Goal: Task Accomplishment & Management: Use online tool/utility

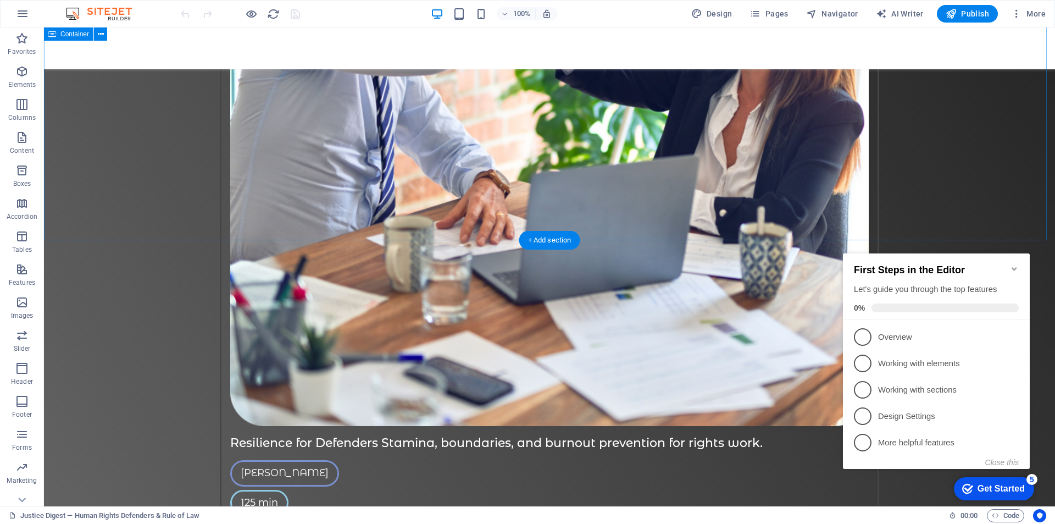
scroll to position [3526, 0]
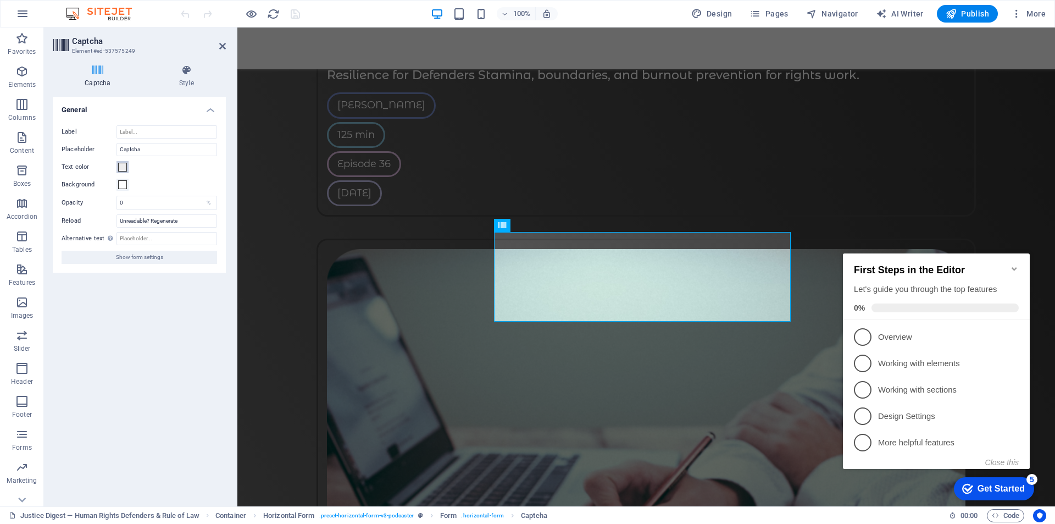
click at [124, 168] on span at bounding box center [122, 167] width 9 height 9
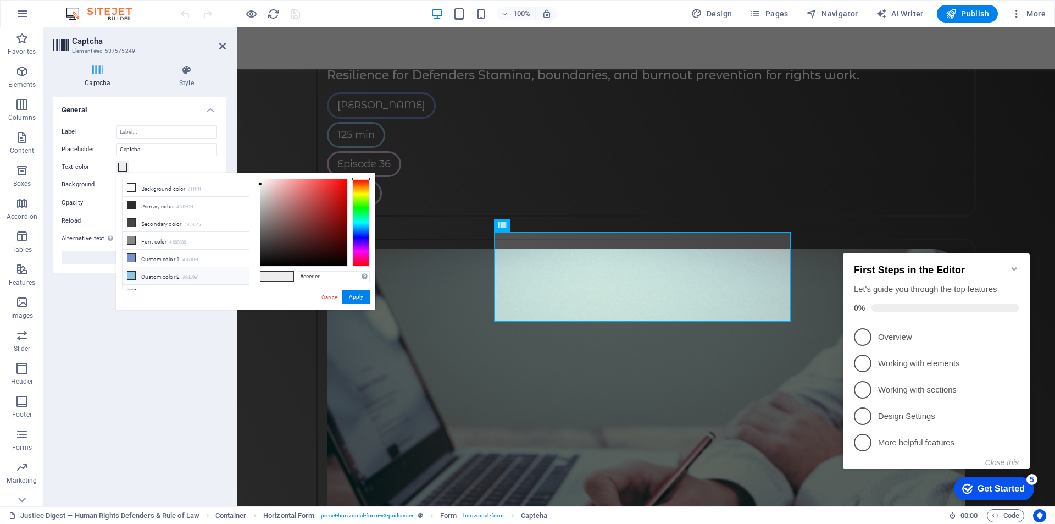
click at [159, 274] on li "Custom color 2 #8dc9e1" at bounding box center [186, 276] width 126 height 18
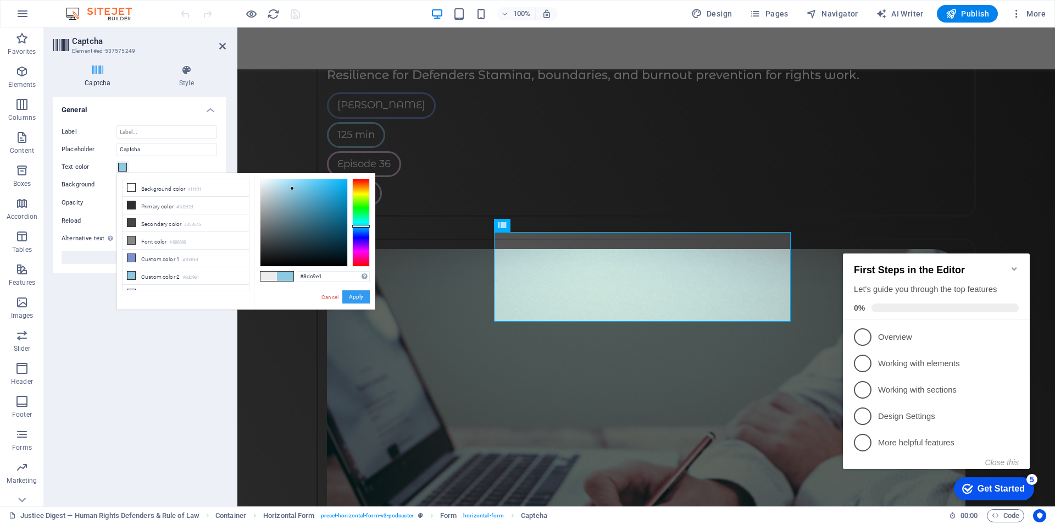
click at [357, 297] on button "Apply" at bounding box center [355, 296] width 27 height 13
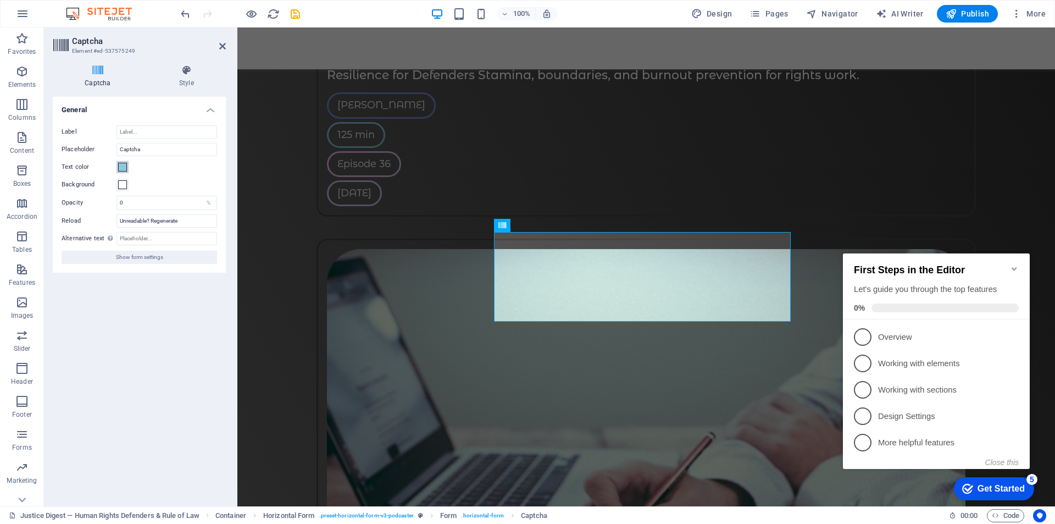
click at [122, 169] on span at bounding box center [122, 167] width 9 height 9
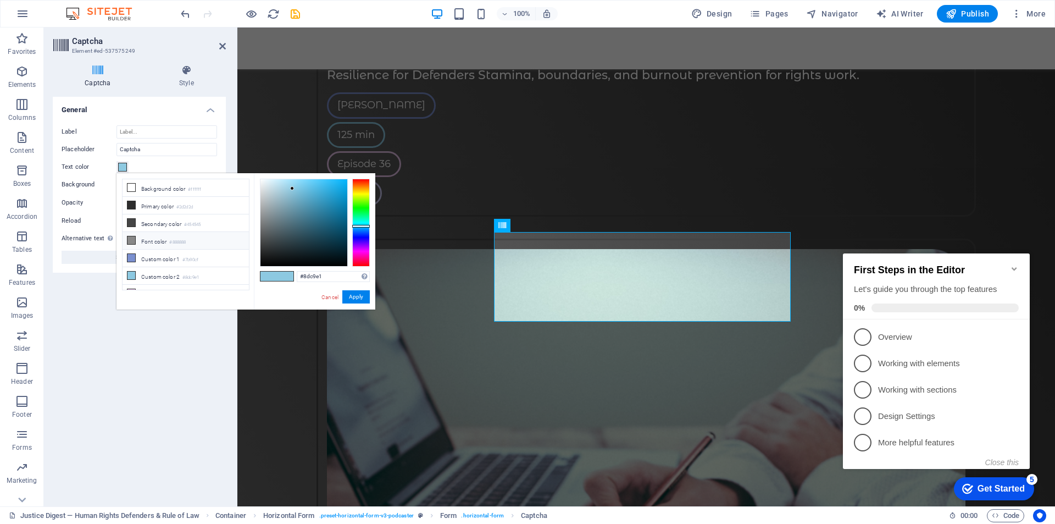
scroll to position [26, 0]
click at [359, 245] on div at bounding box center [361, 223] width 18 height 88
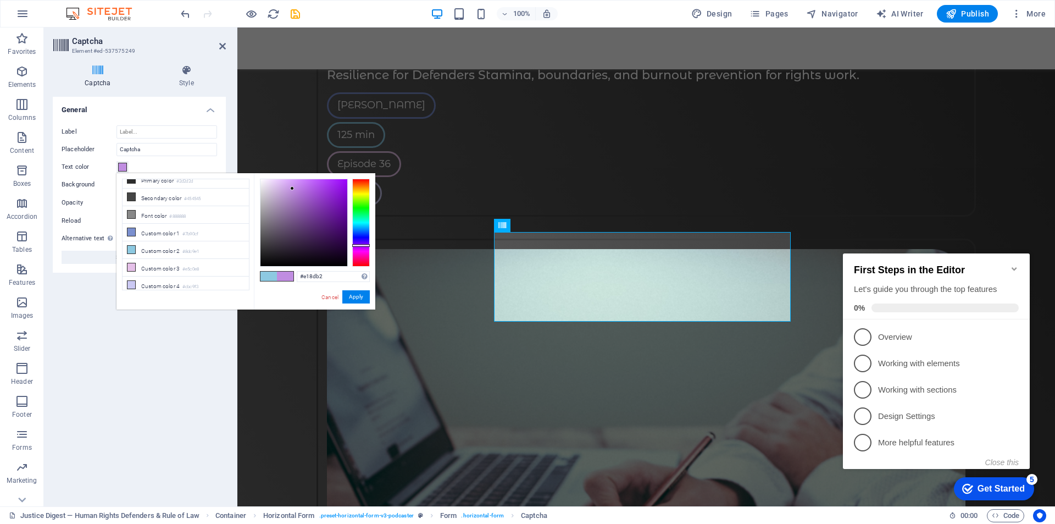
click at [359, 259] on div at bounding box center [361, 223] width 18 height 88
click at [359, 254] on div at bounding box center [361, 223] width 18 height 88
click at [359, 249] on div at bounding box center [361, 223] width 18 height 88
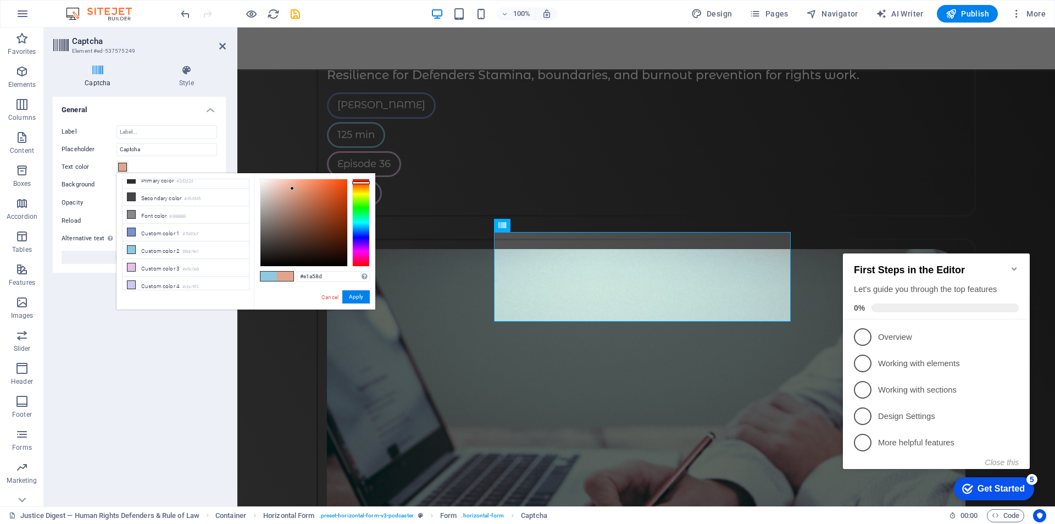
click at [363, 182] on div at bounding box center [361, 223] width 18 height 88
click at [363, 187] on div at bounding box center [361, 223] width 18 height 88
click at [363, 185] on div at bounding box center [361, 223] width 18 height 88
click at [363, 189] on div at bounding box center [361, 223] width 18 height 88
click at [361, 185] on div at bounding box center [361, 185] width 18 height 3
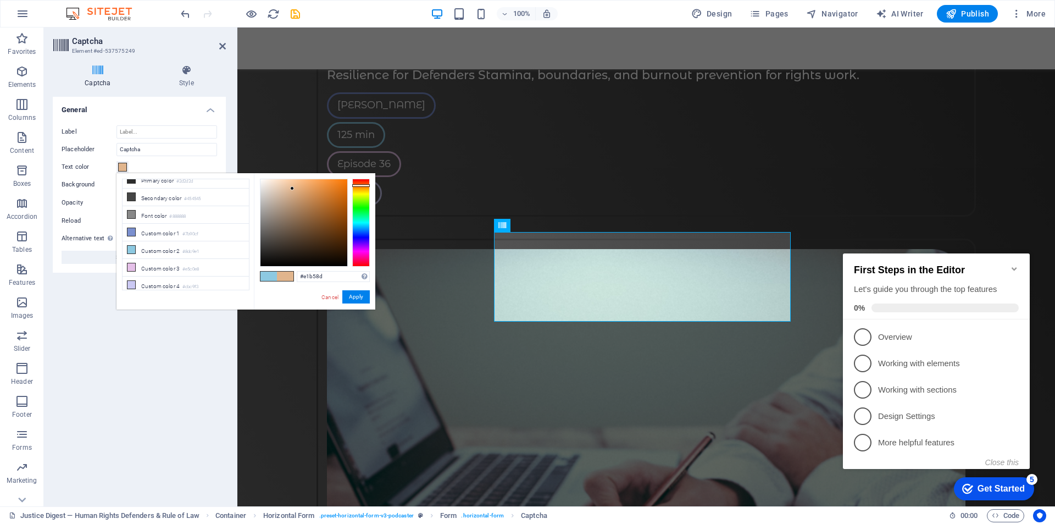
type input "#d66d10"
click at [340, 192] on div at bounding box center [304, 222] width 87 height 87
click at [361, 295] on button "Apply" at bounding box center [355, 296] width 27 height 13
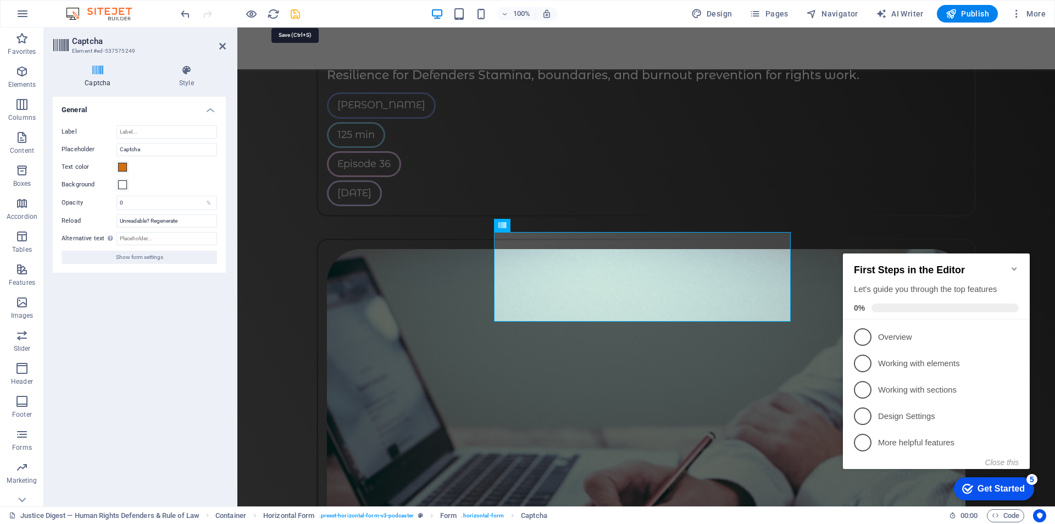
click at [296, 15] on icon "save" at bounding box center [295, 14] width 13 height 13
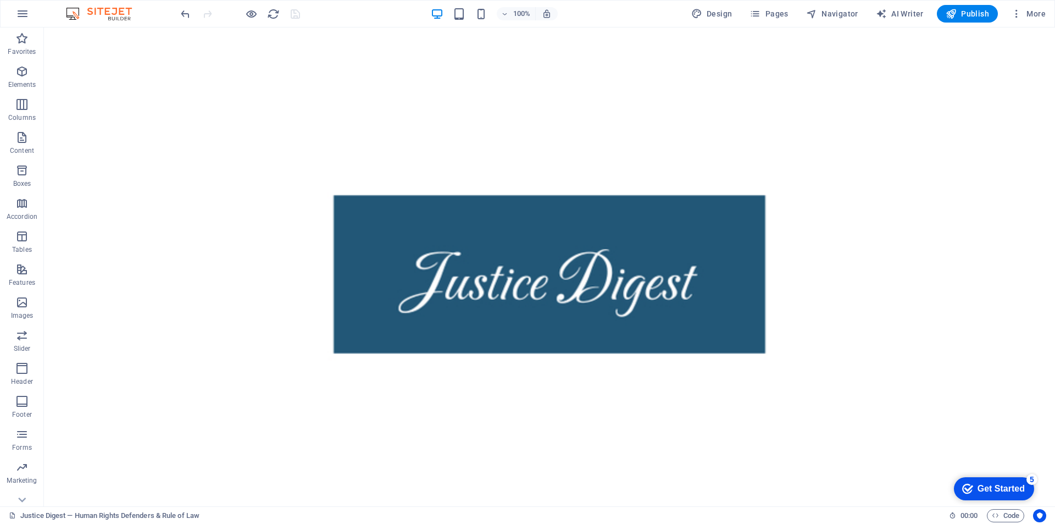
scroll to position [0, 0]
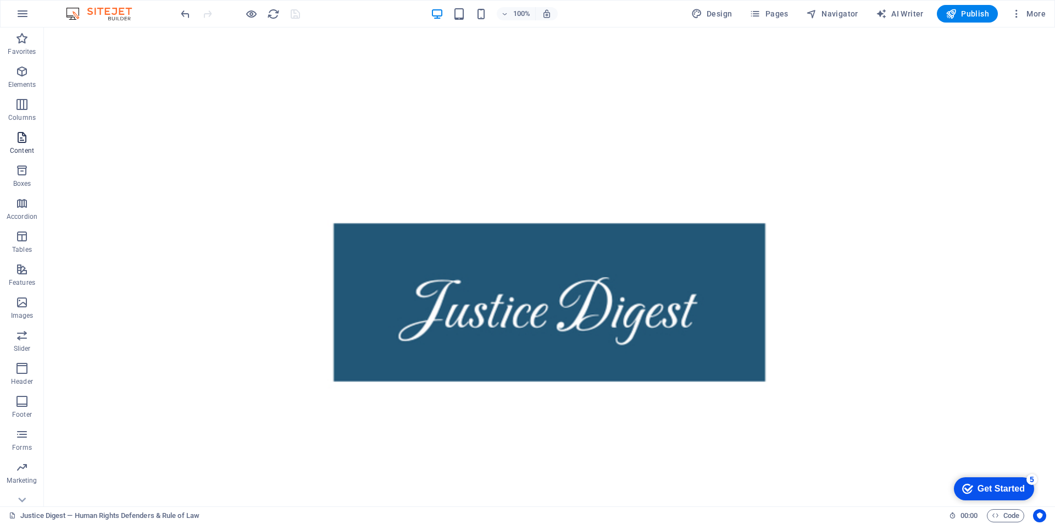
click at [21, 138] on icon "button" at bounding box center [21, 137] width 13 height 13
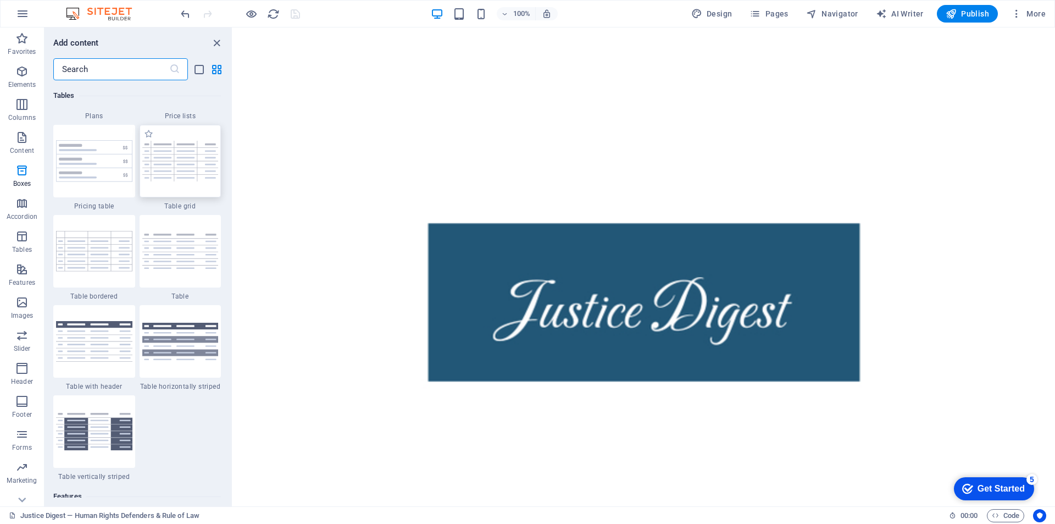
scroll to position [3902, 0]
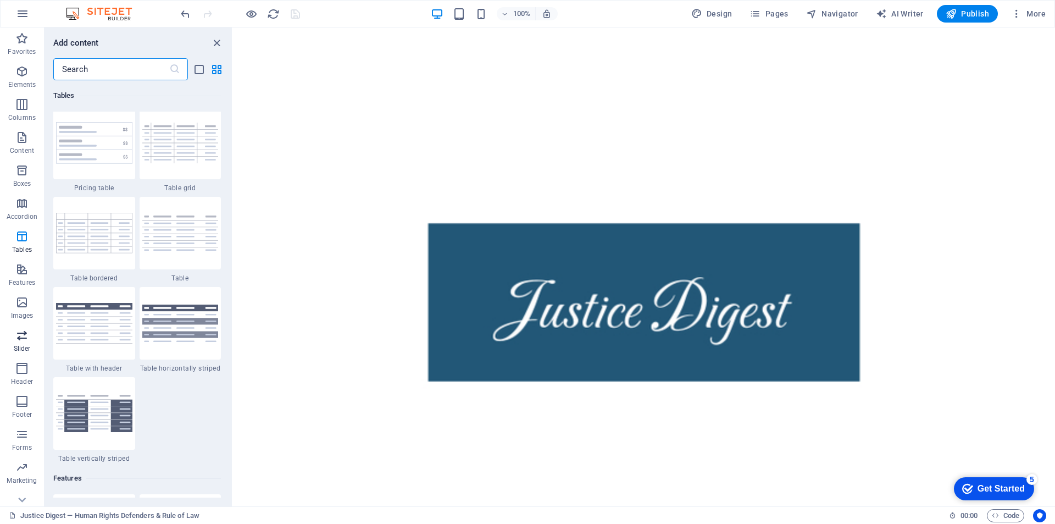
click at [24, 339] on icon "button" at bounding box center [21, 335] width 13 height 13
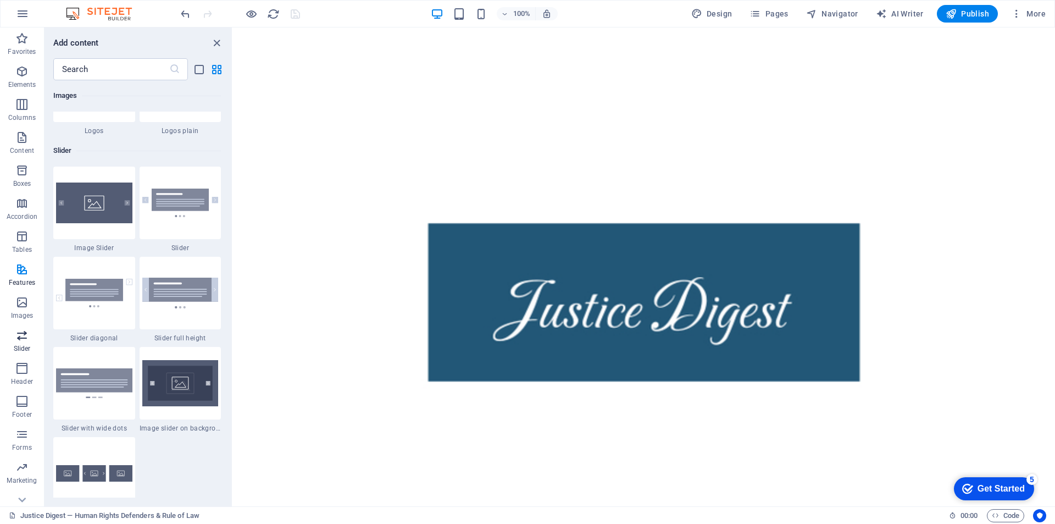
scroll to position [6231, 0]
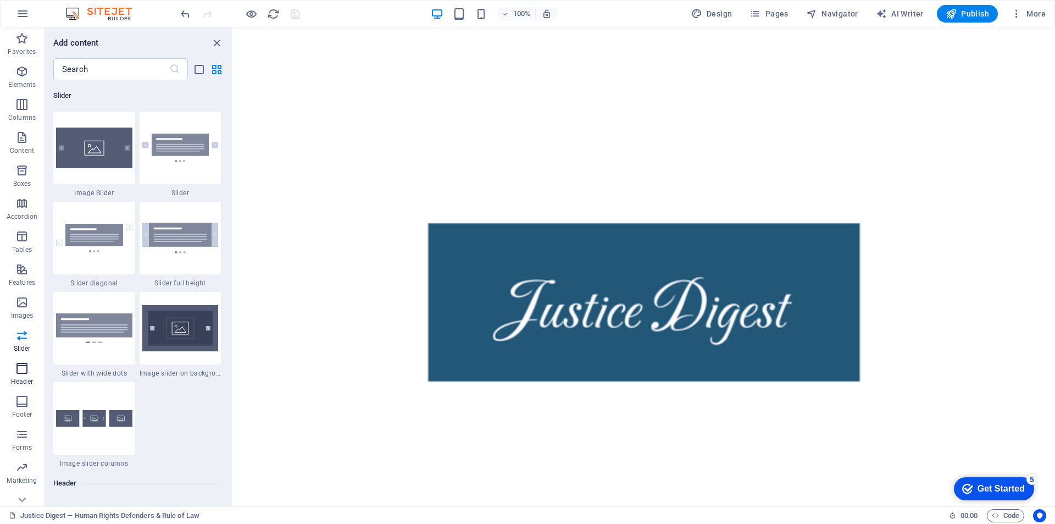
click at [24, 373] on icon "button" at bounding box center [21, 368] width 13 height 13
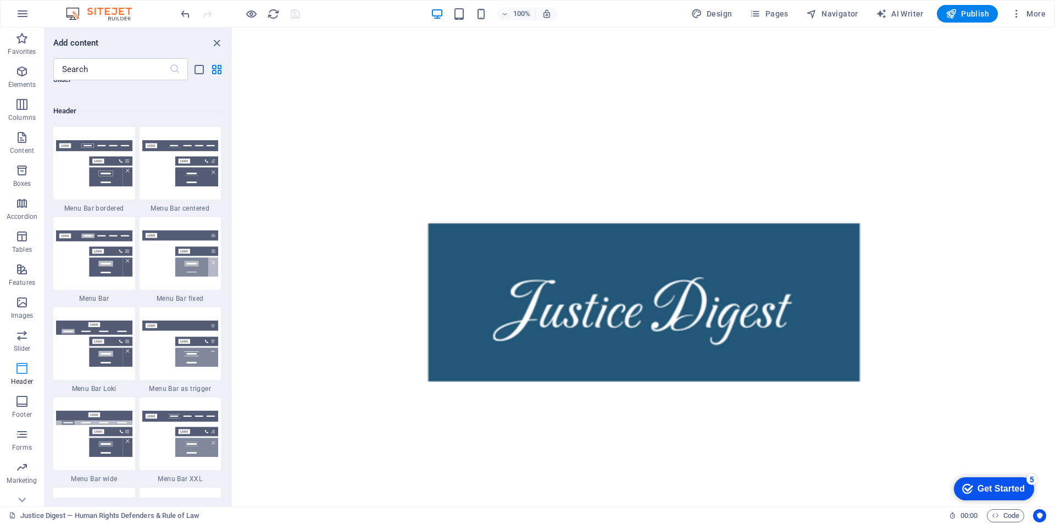
scroll to position [6618, 0]
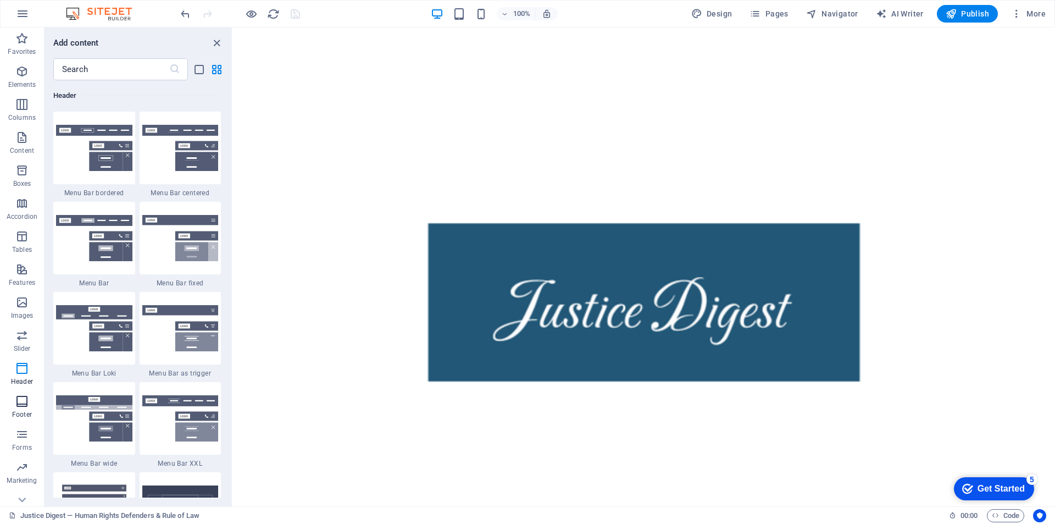
click at [21, 402] on icon "button" at bounding box center [21, 401] width 13 height 13
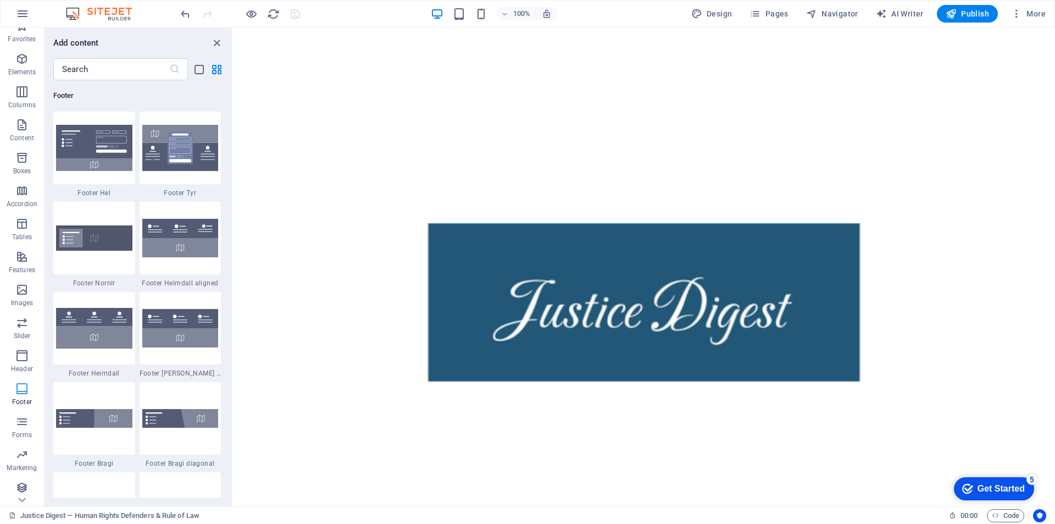
scroll to position [16, 0]
click at [20, 457] on icon "button" at bounding box center [21, 451] width 13 height 13
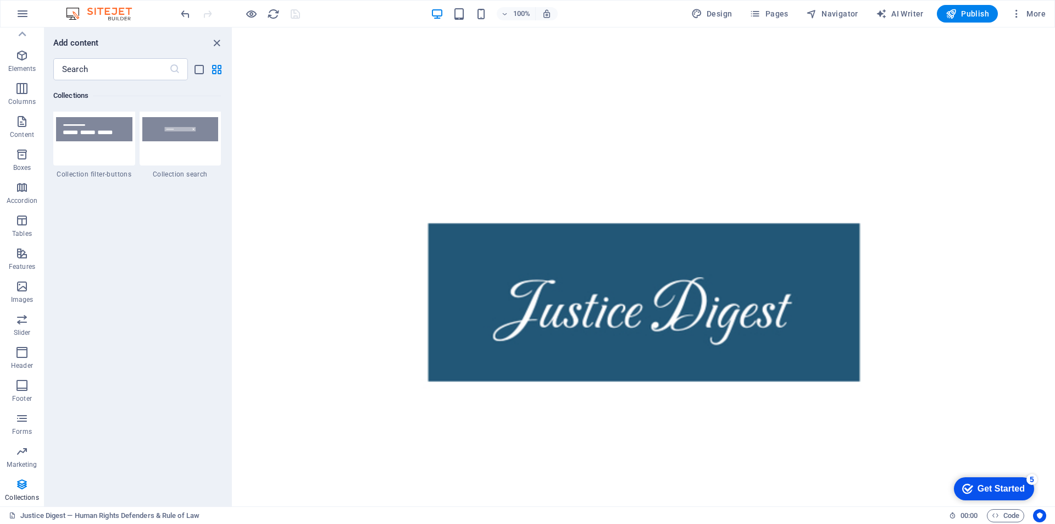
scroll to position [10478, 0]
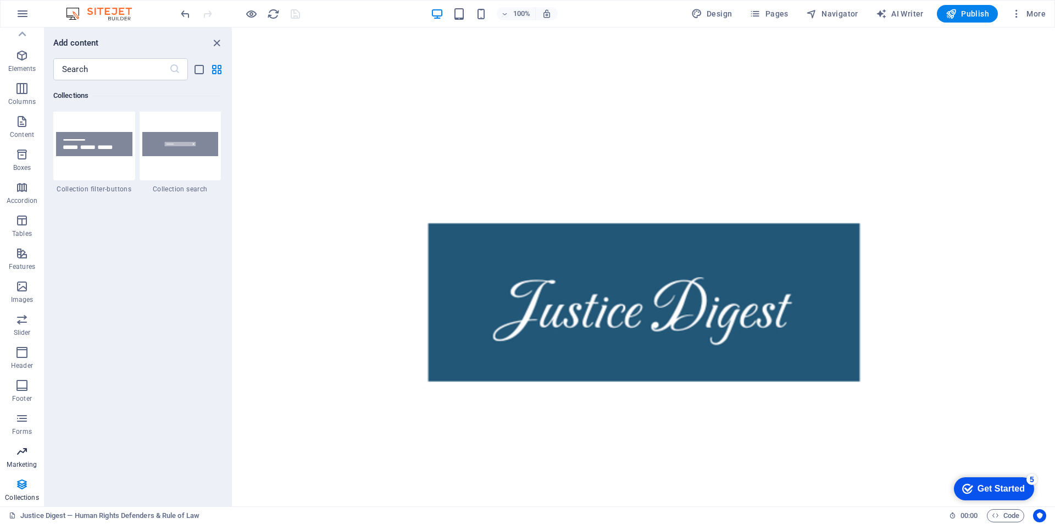
click at [22, 457] on icon "button" at bounding box center [21, 451] width 13 height 13
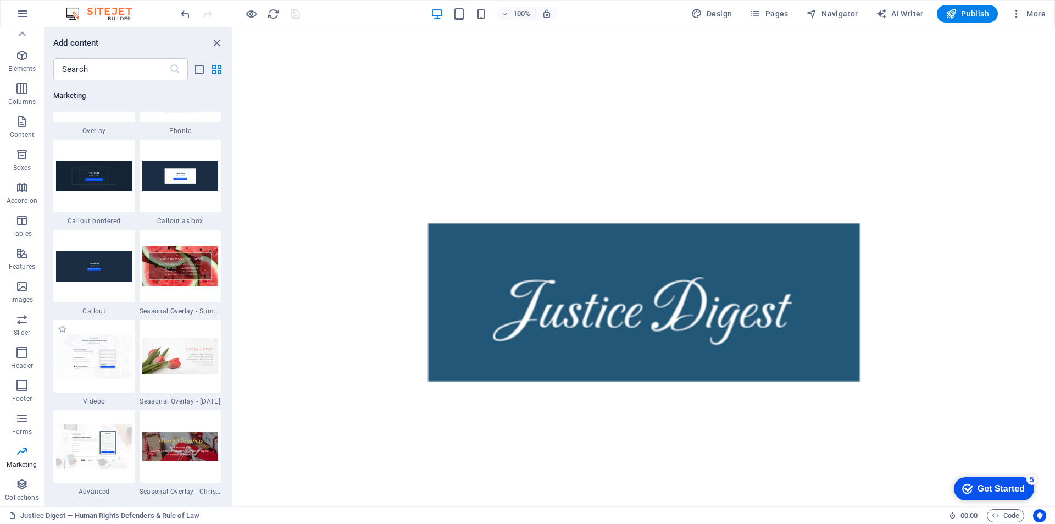
scroll to position [8953, 0]
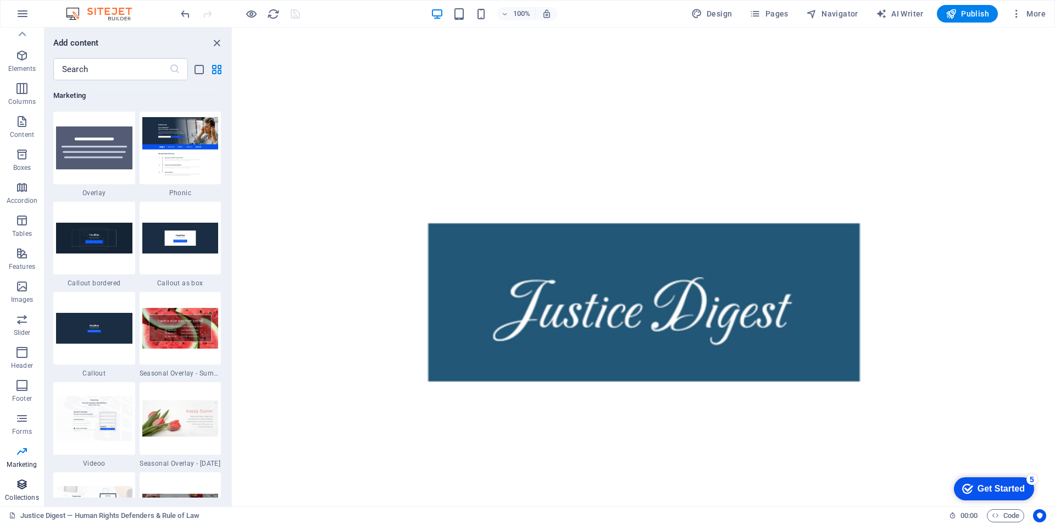
click at [20, 488] on icon "button" at bounding box center [21, 484] width 13 height 13
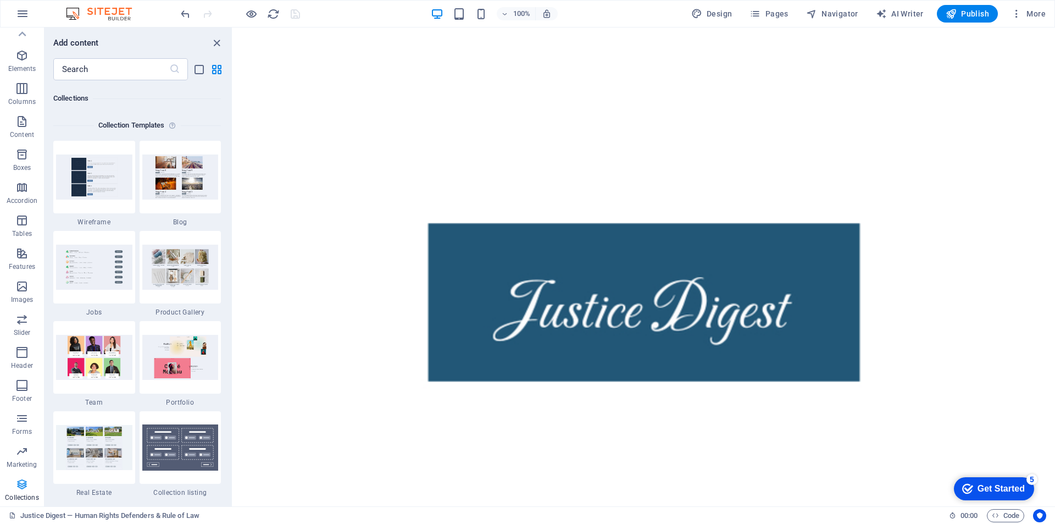
scroll to position [10061, 0]
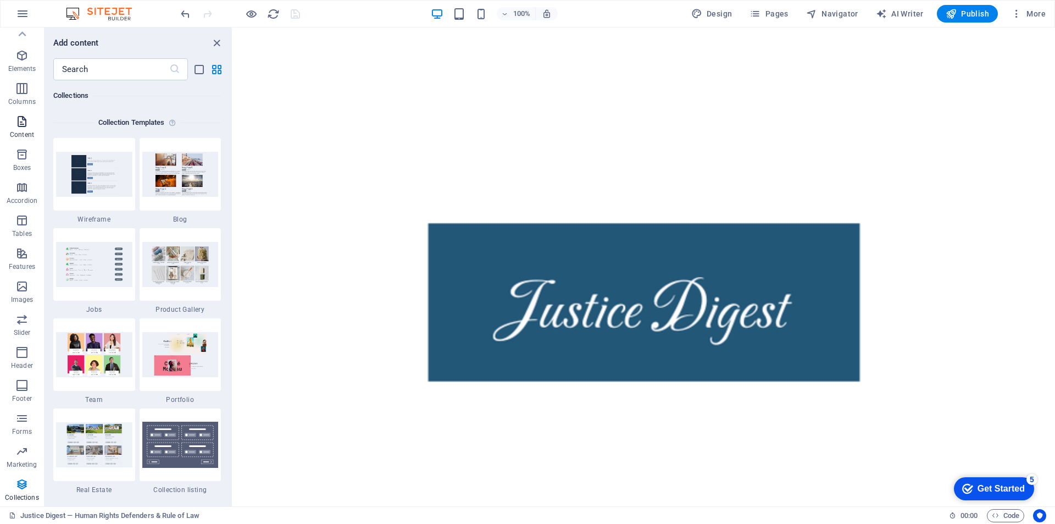
click at [22, 128] on span "Content" at bounding box center [22, 128] width 44 height 26
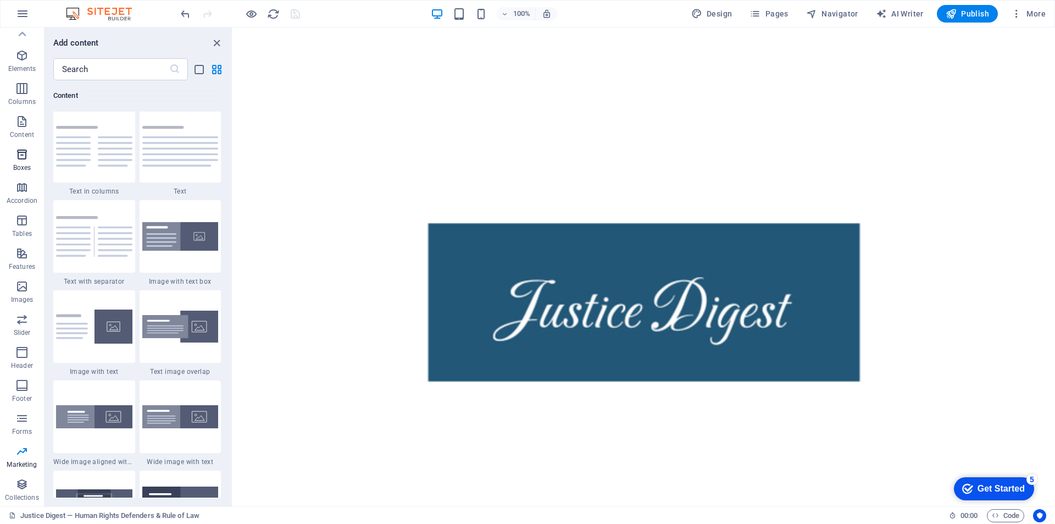
scroll to position [1923, 0]
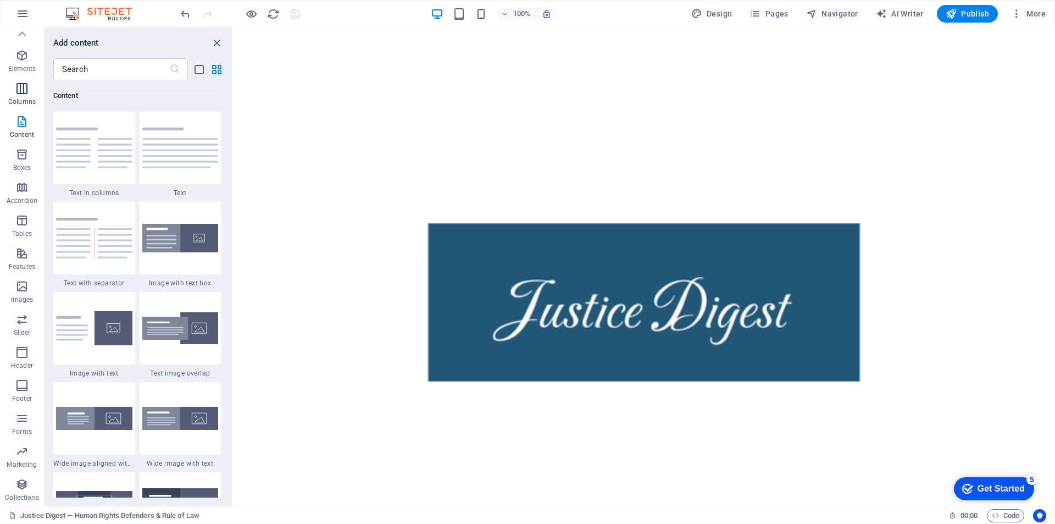
click at [20, 100] on p "Columns" at bounding box center [21, 101] width 27 height 9
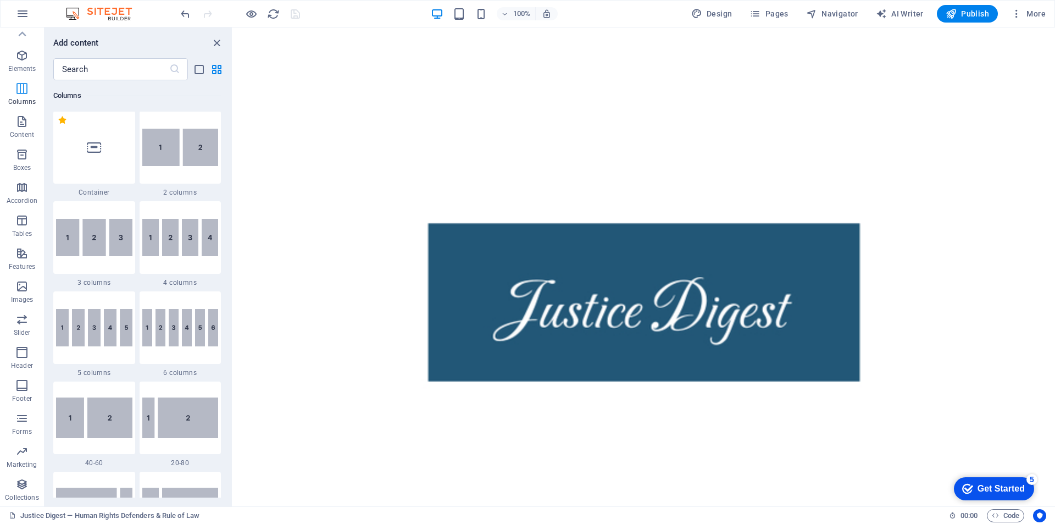
scroll to position [544, 0]
click at [24, 258] on icon "button" at bounding box center [21, 253] width 13 height 13
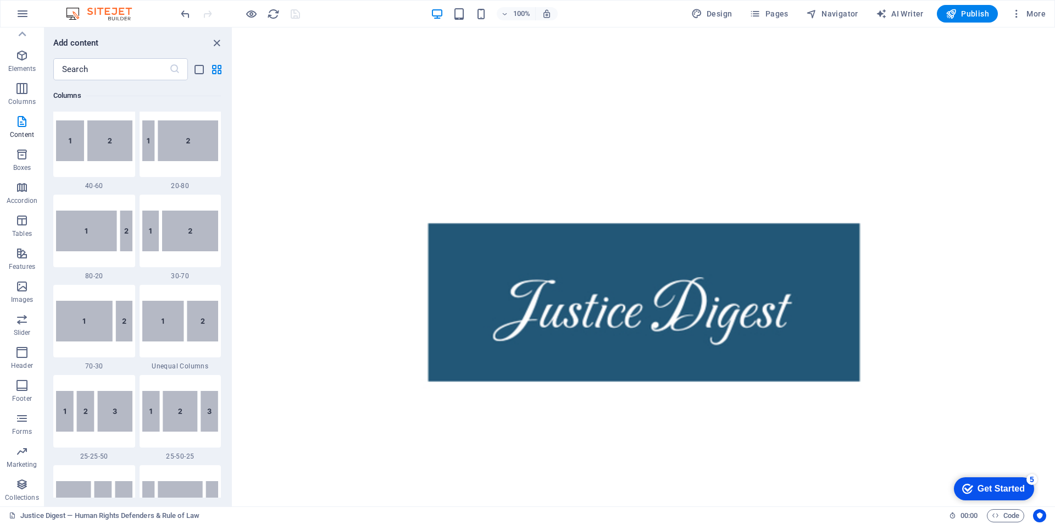
scroll to position [0, 0]
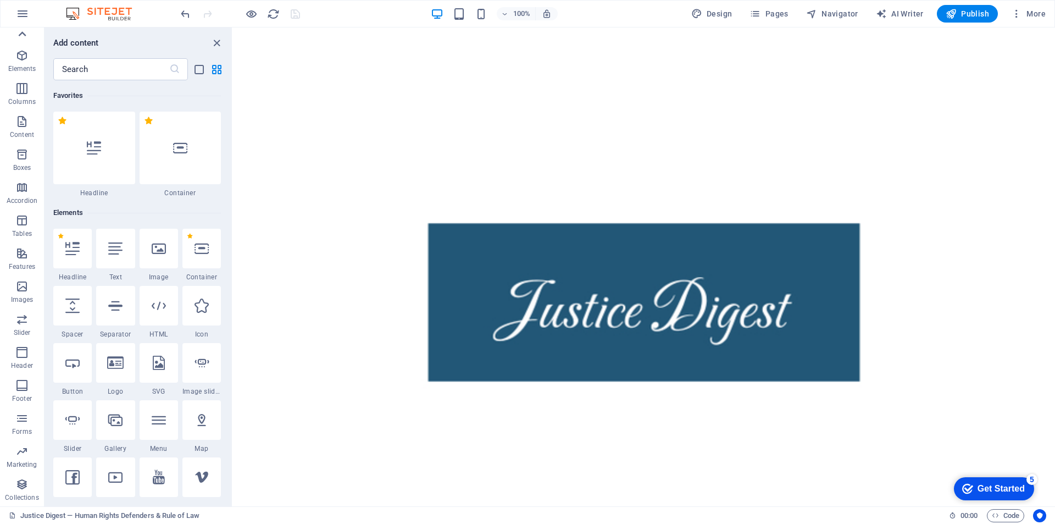
click at [21, 34] on icon at bounding box center [23, 33] width 8 height 5
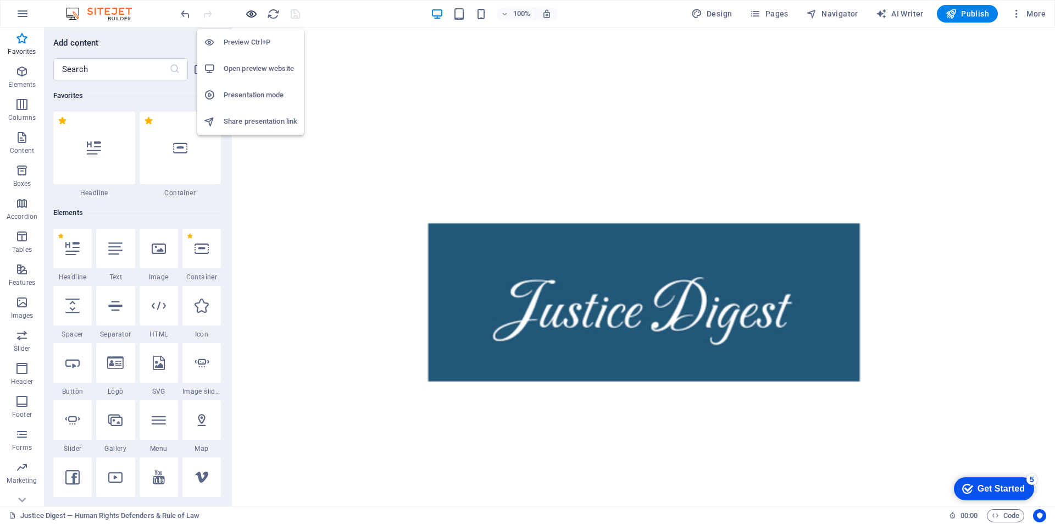
click at [252, 12] on icon "button" at bounding box center [251, 14] width 13 height 13
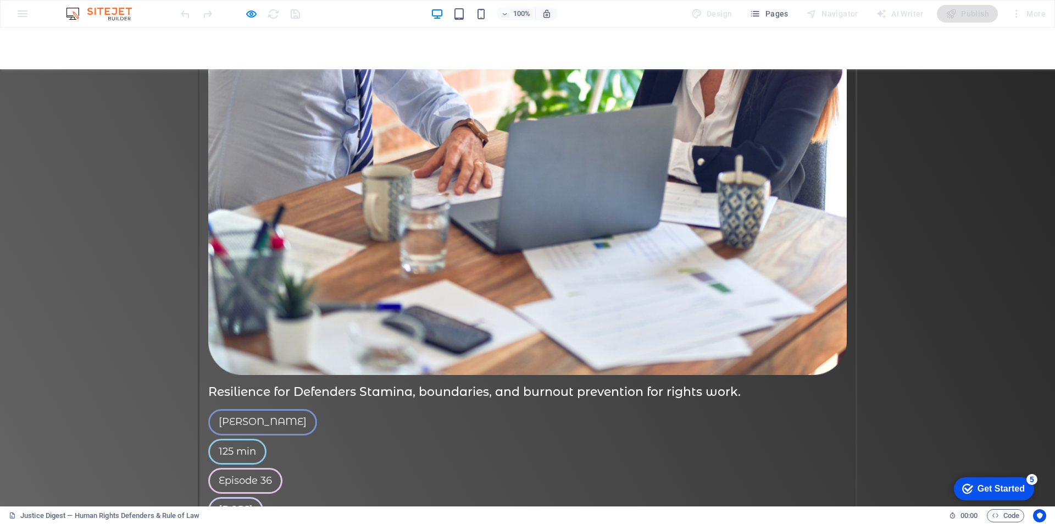
scroll to position [3148, 0]
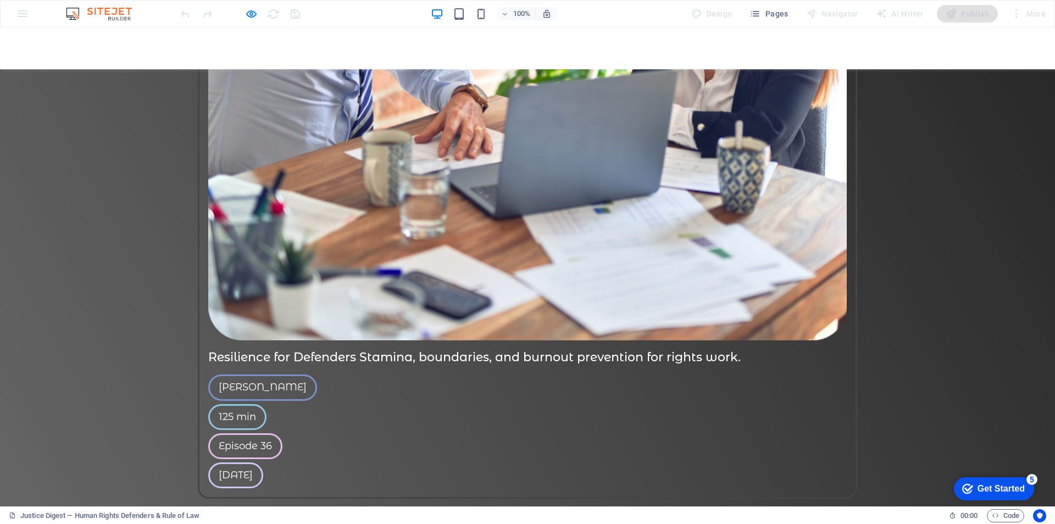
drag, startPoint x: 315, startPoint y: 312, endPoint x: 477, endPoint y: 366, distance: 170.5
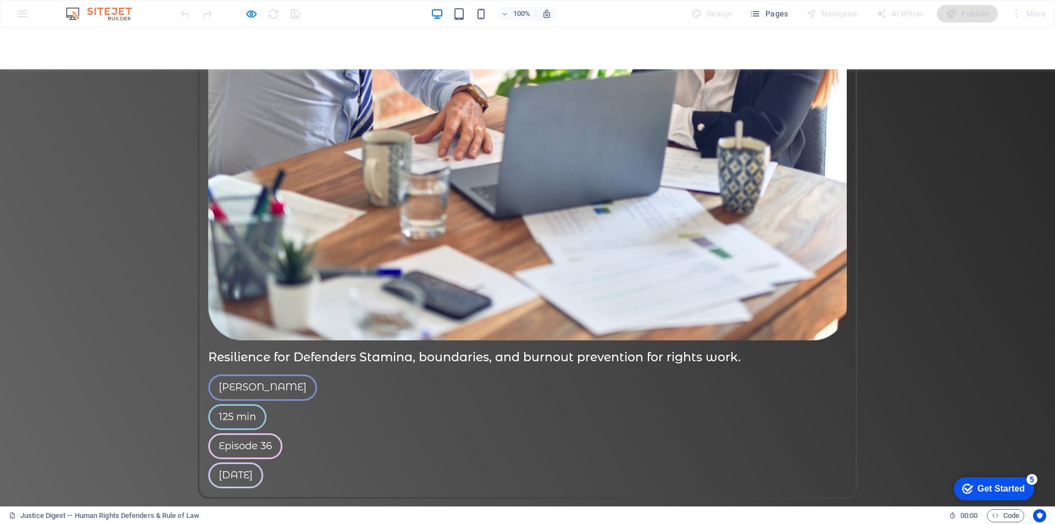
type input "III"
type input "[EMAIL_ADDRESS][DOMAIN_NAME]"
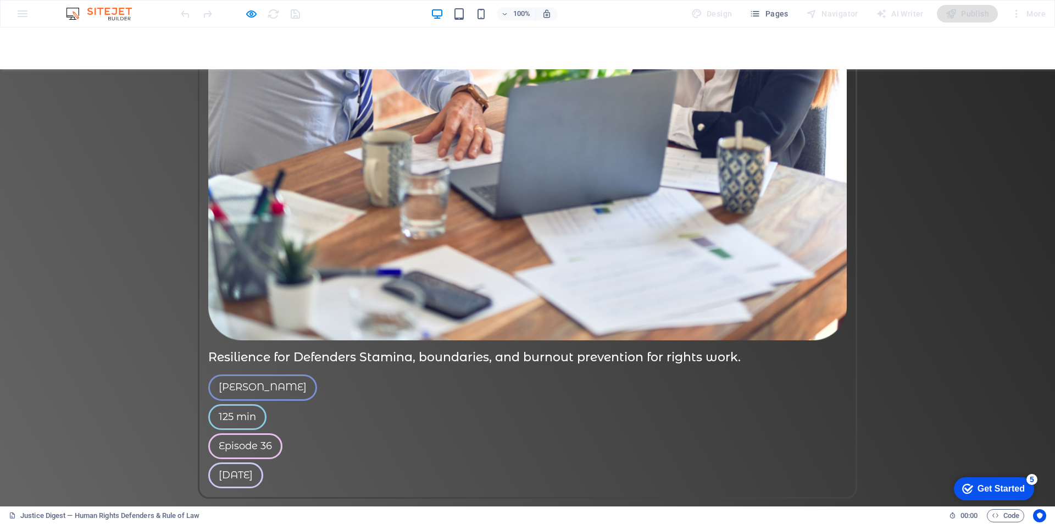
drag, startPoint x: 420, startPoint y: 339, endPoint x: 416, endPoint y: 342, distance: 6.3
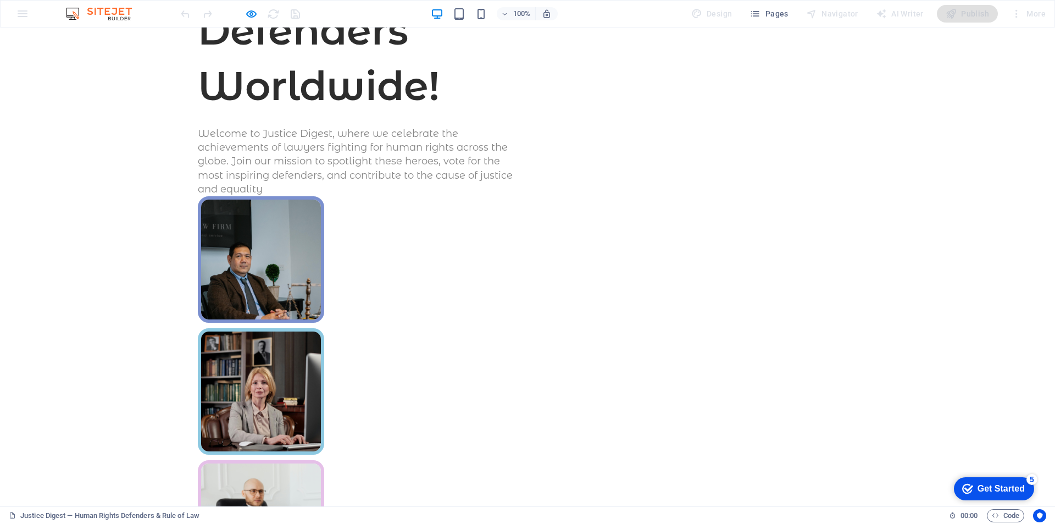
scroll to position [0, 0]
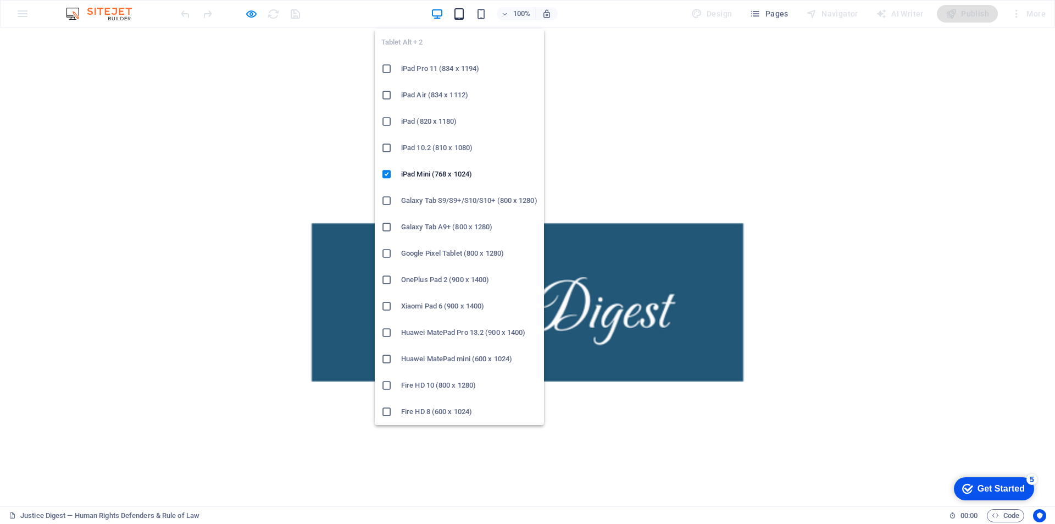
click at [458, 17] on icon "button" at bounding box center [459, 14] width 13 height 13
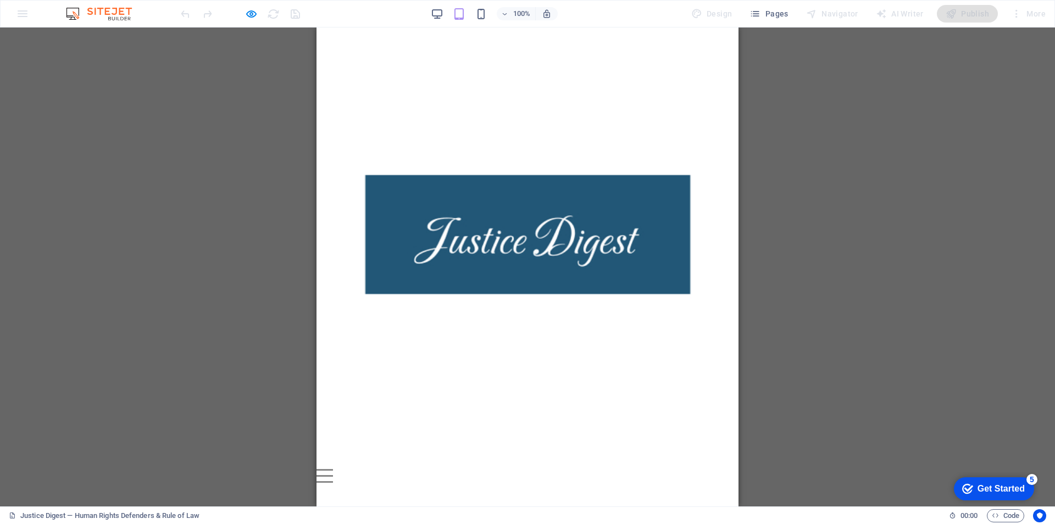
scroll to position [4078, 0]
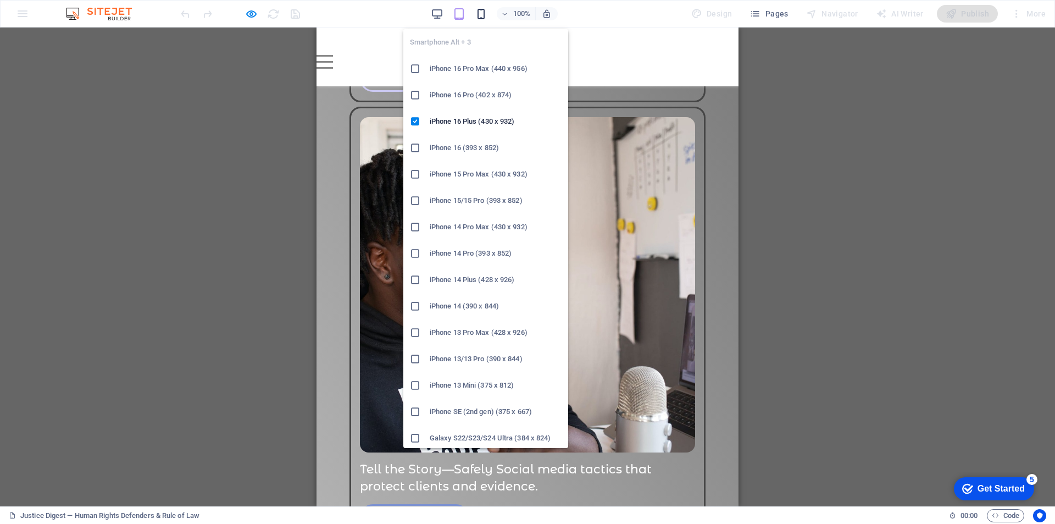
click at [482, 19] on icon "button" at bounding box center [481, 14] width 13 height 13
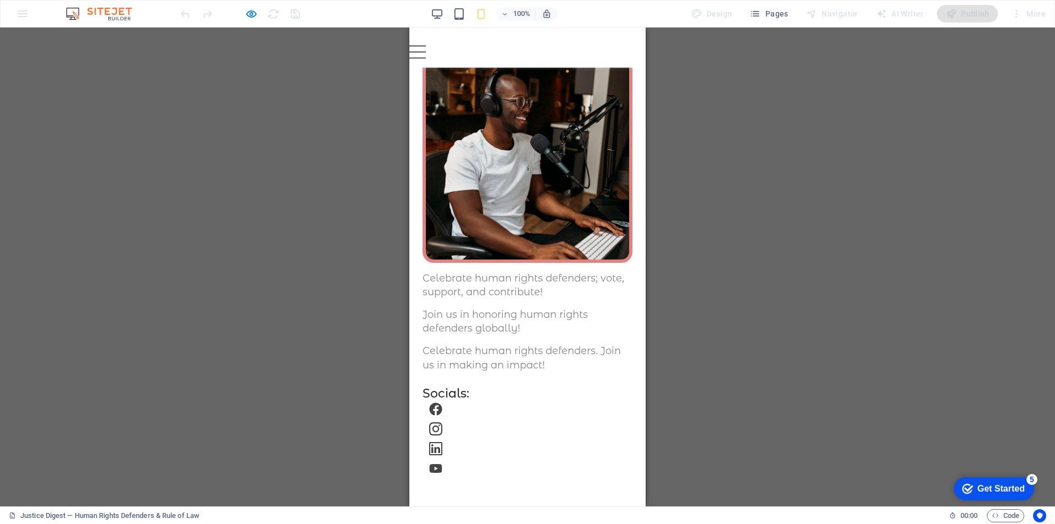
scroll to position [5660, 0]
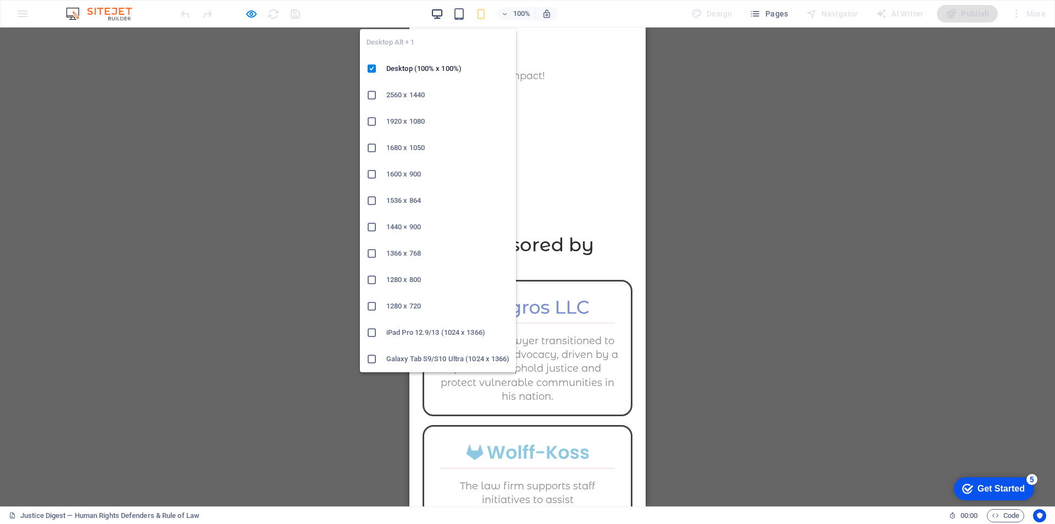
click at [439, 16] on icon "button" at bounding box center [437, 14] width 13 height 13
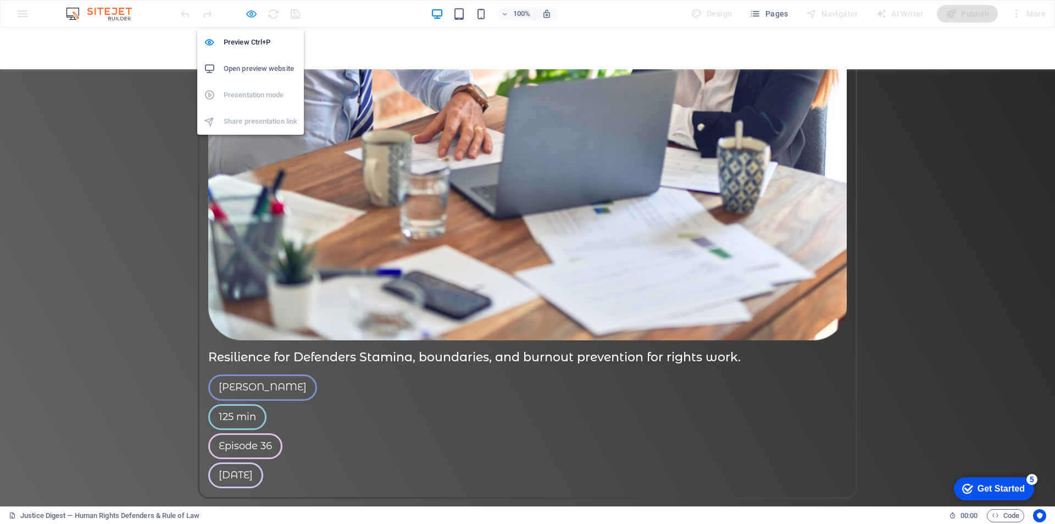
click at [251, 17] on icon "button" at bounding box center [251, 14] width 13 height 13
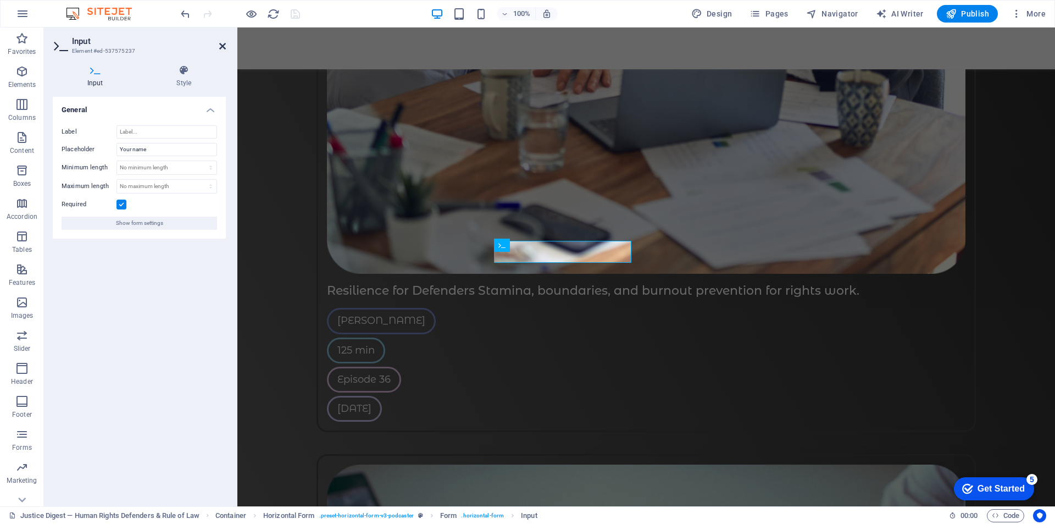
click at [223, 48] on icon at bounding box center [222, 46] width 7 height 9
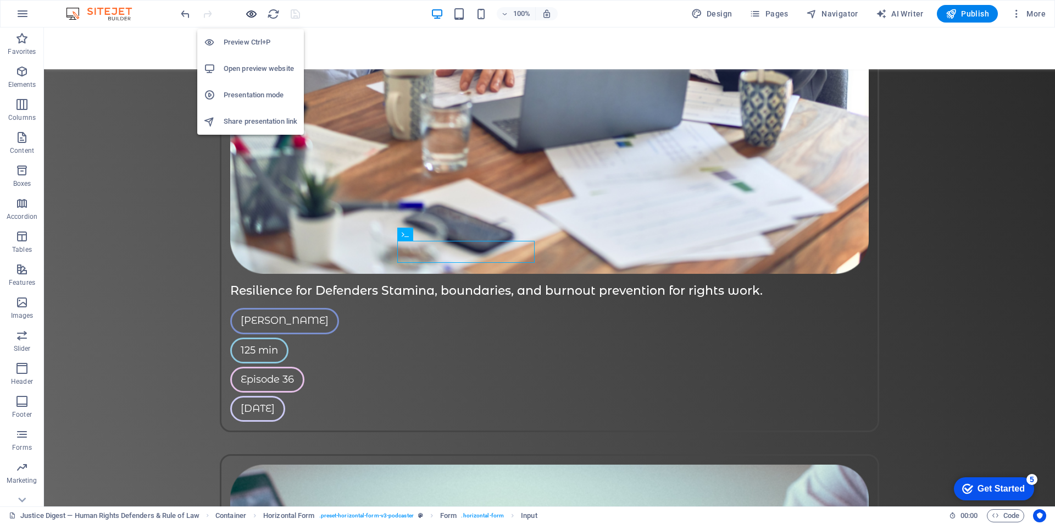
click at [252, 12] on icon "button" at bounding box center [251, 14] width 13 height 13
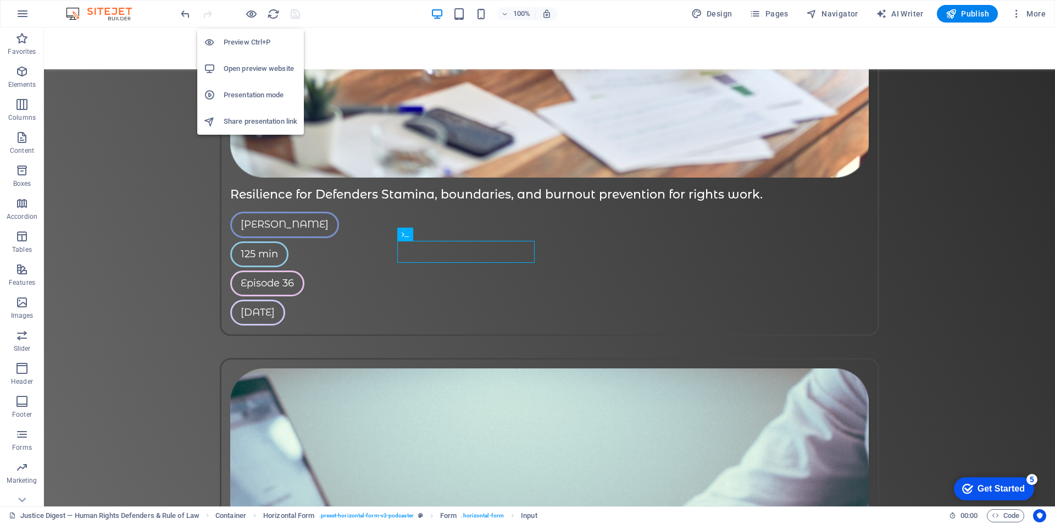
scroll to position [3148, 0]
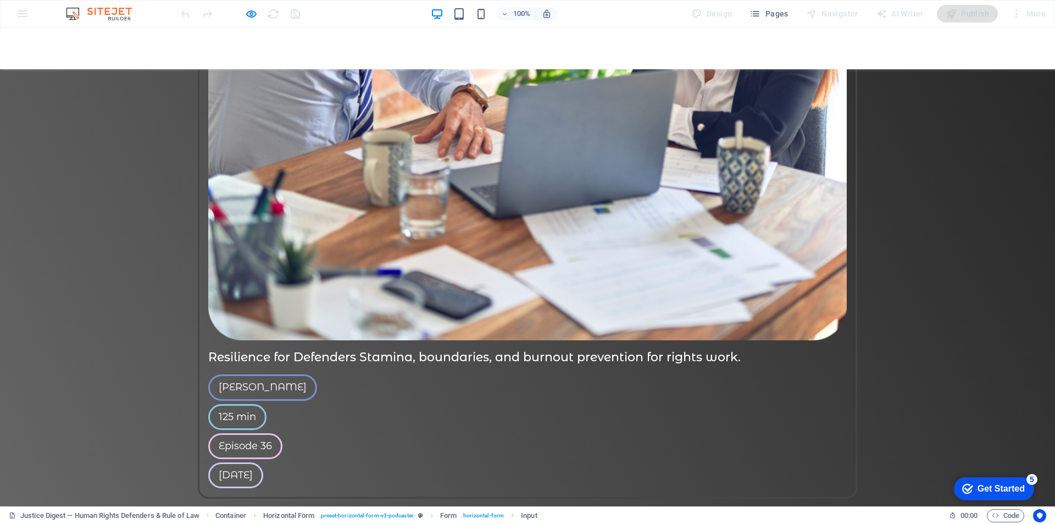
type input "I"
type input "f"
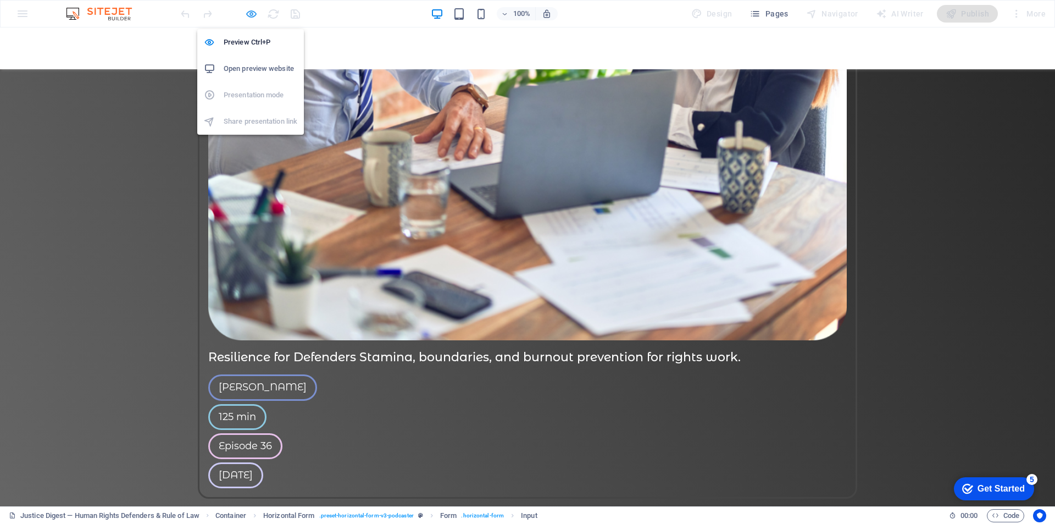
click at [247, 14] on icon "button" at bounding box center [251, 14] width 13 height 13
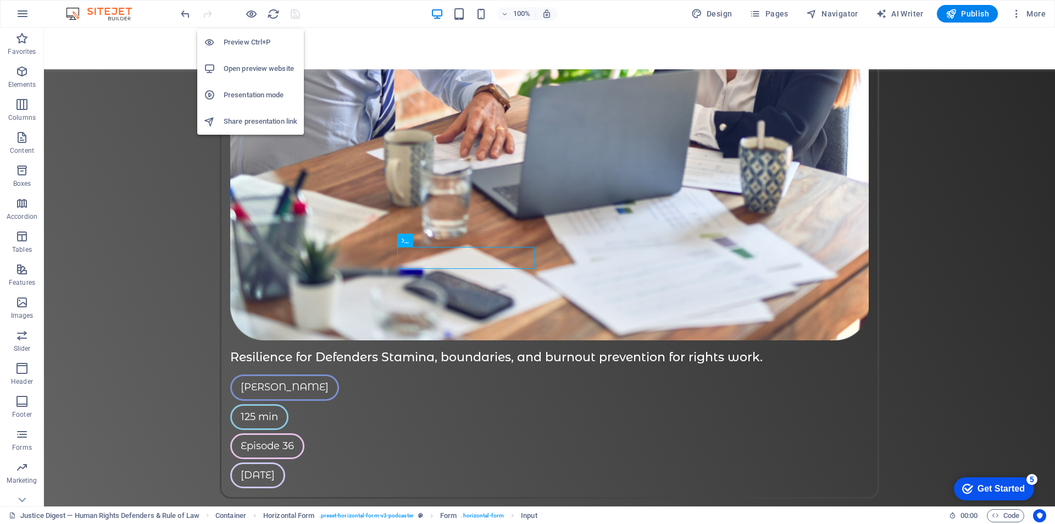
scroll to position [3311, 0]
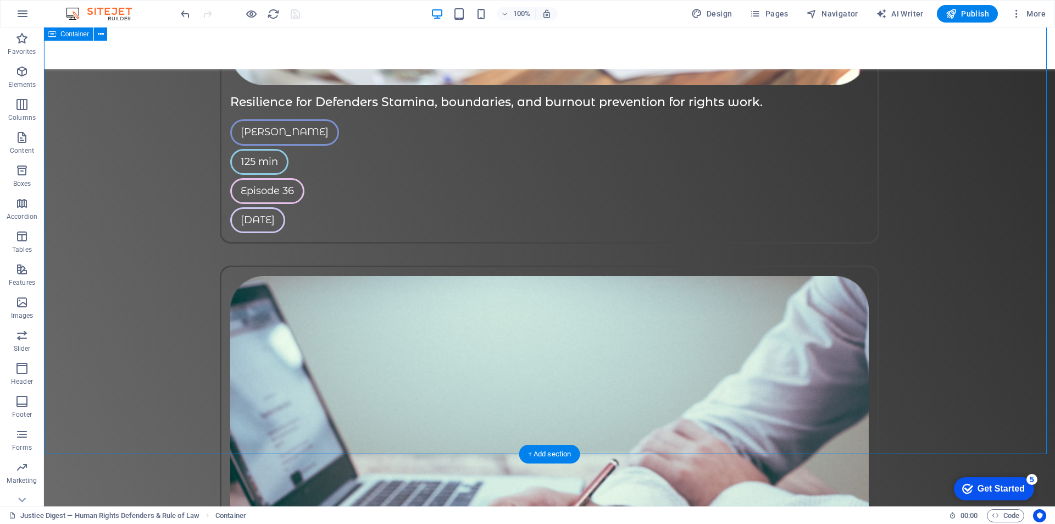
scroll to position [3526, 0]
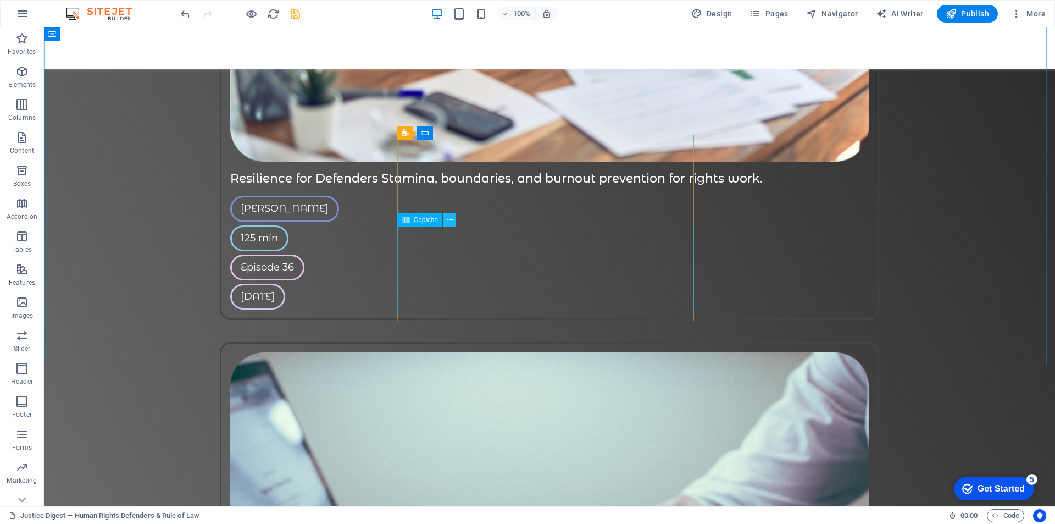
click at [450, 219] on icon at bounding box center [450, 220] width 6 height 12
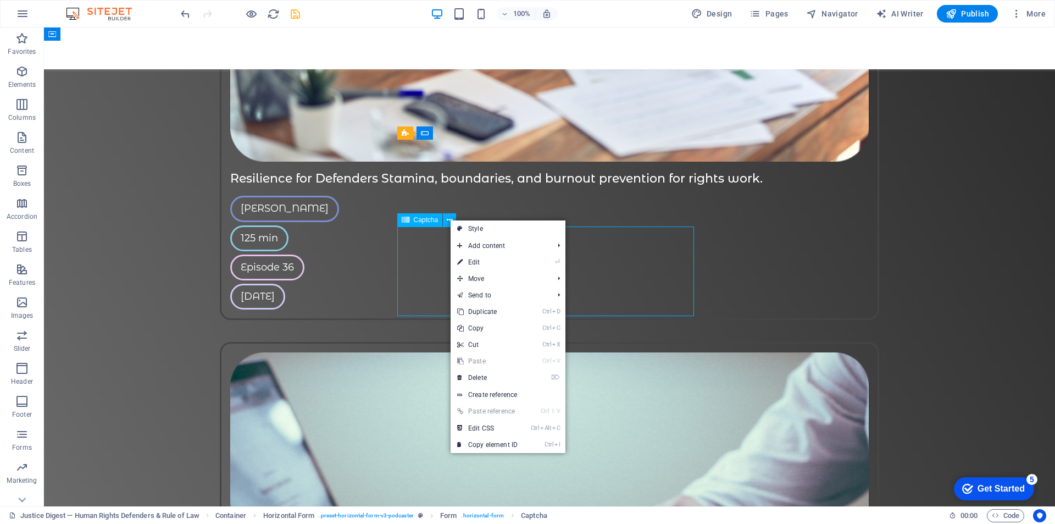
click at [418, 219] on span "Captcha" at bounding box center [426, 220] width 25 height 7
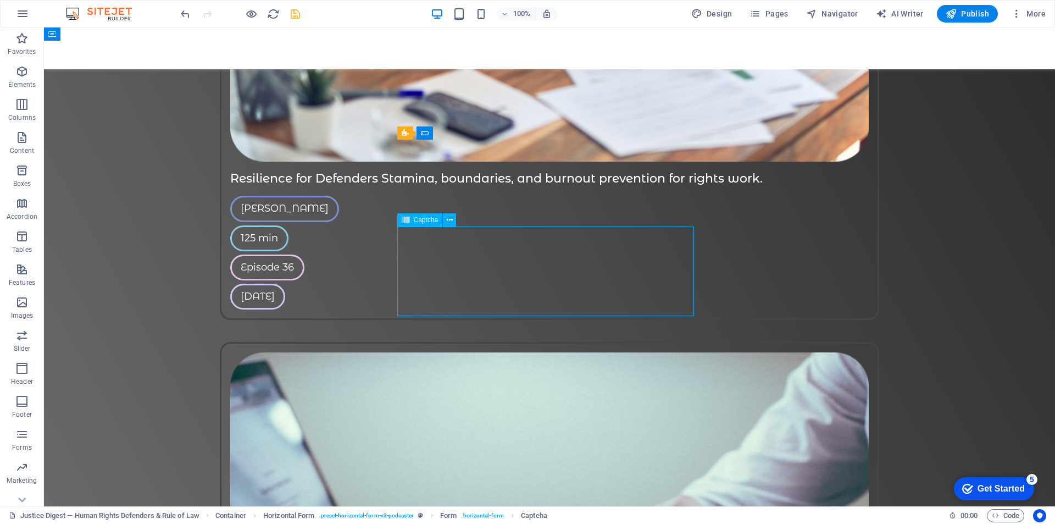
click at [418, 219] on span "Captcha" at bounding box center [426, 220] width 25 height 7
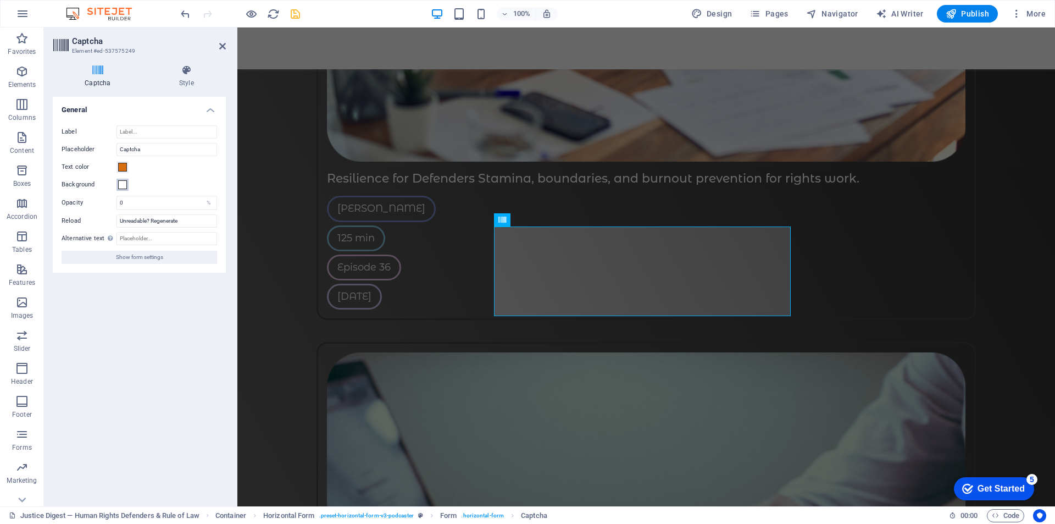
click at [123, 185] on span at bounding box center [122, 184] width 9 height 9
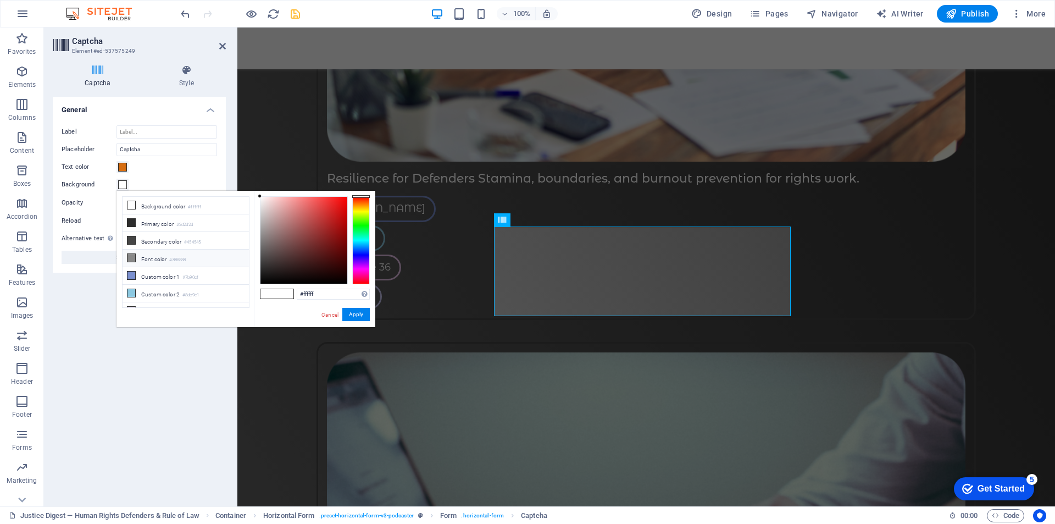
click at [130, 256] on icon at bounding box center [132, 258] width 8 height 8
type input "#888888"
click at [360, 317] on button "Apply" at bounding box center [355, 314] width 27 height 13
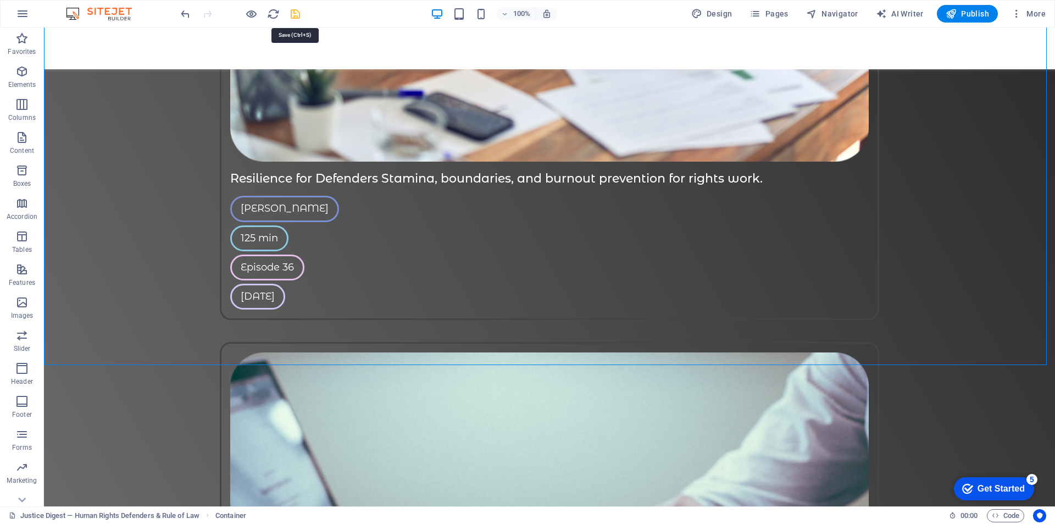
click at [296, 19] on icon "save" at bounding box center [295, 14] width 13 height 13
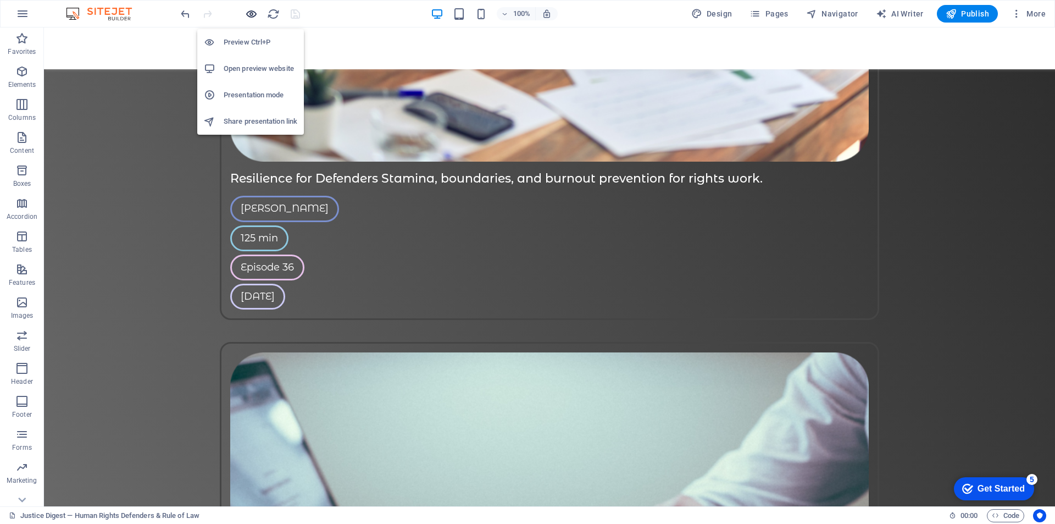
click at [251, 16] on icon "button" at bounding box center [251, 14] width 13 height 13
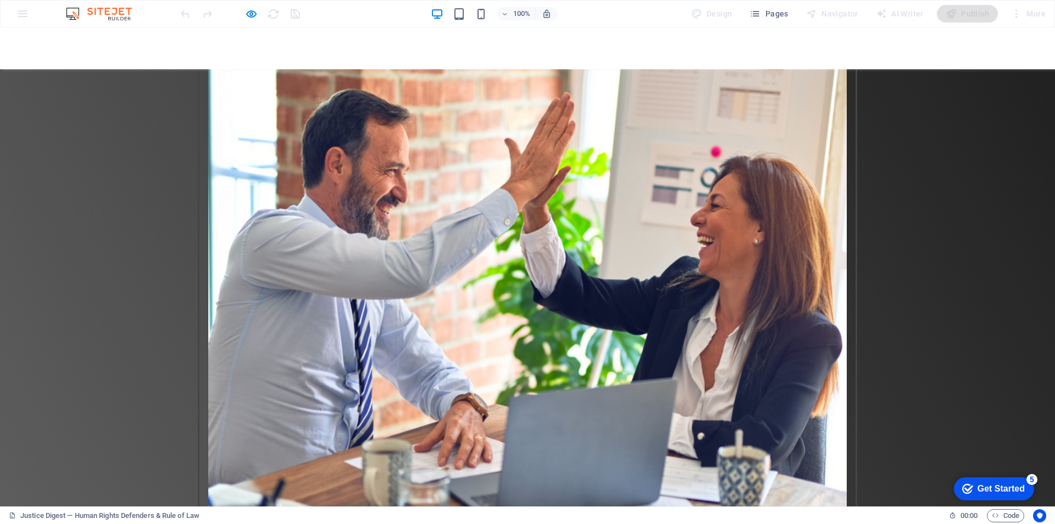
scroll to position [3148, 0]
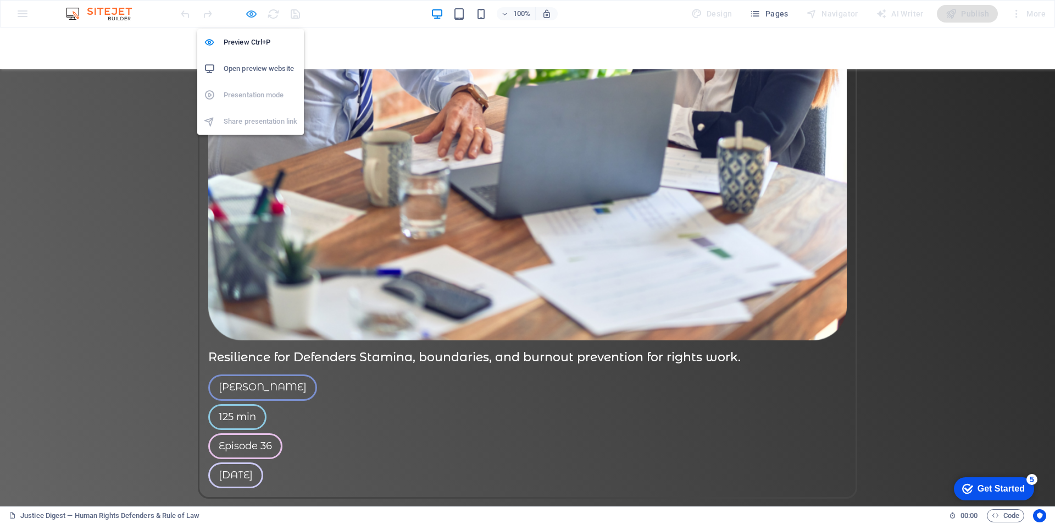
click at [245, 16] on icon "button" at bounding box center [251, 14] width 13 height 13
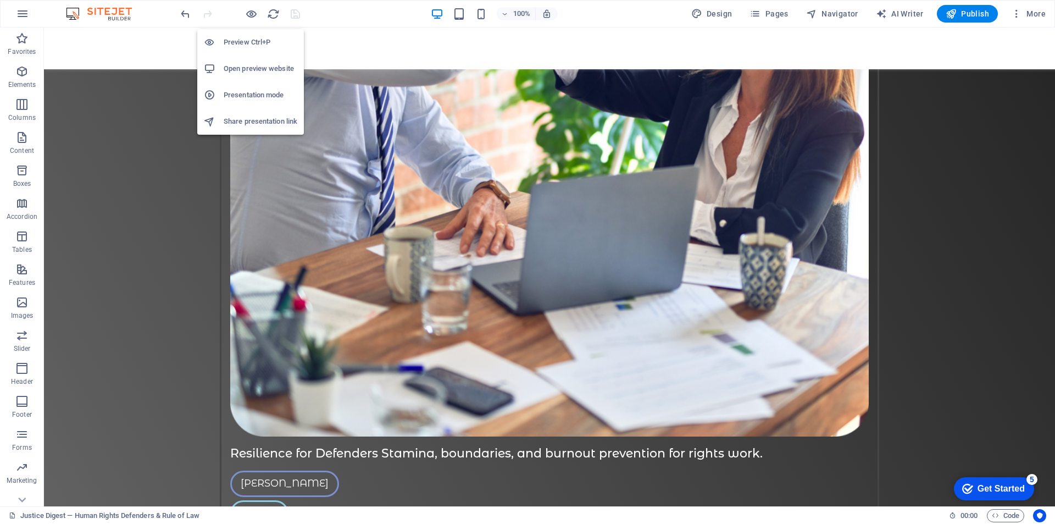
scroll to position [3311, 0]
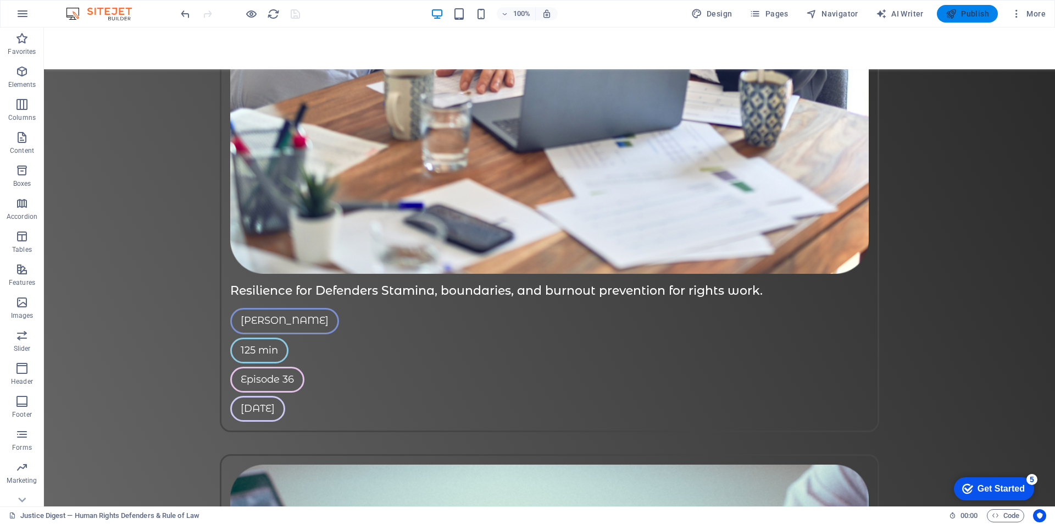
click at [967, 16] on span "Publish" at bounding box center [967, 13] width 43 height 11
